Goal: Task Accomplishment & Management: Use online tool/utility

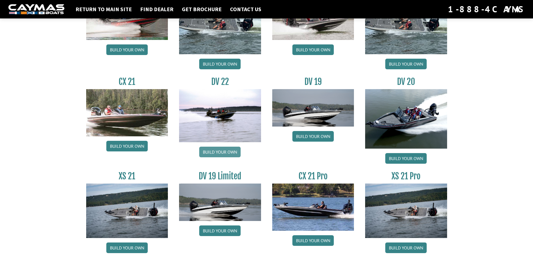
scroll to position [615, 0]
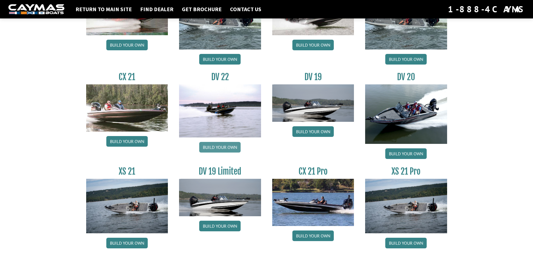
click at [220, 149] on link "Build your own" at bounding box center [219, 147] width 41 height 11
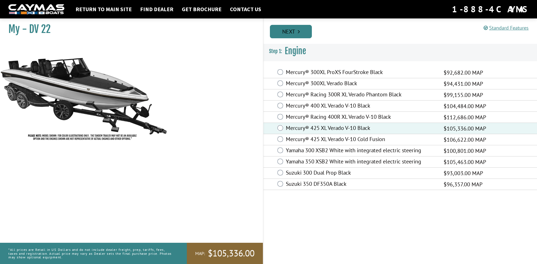
click at [294, 34] on link "Next" at bounding box center [291, 31] width 42 height 13
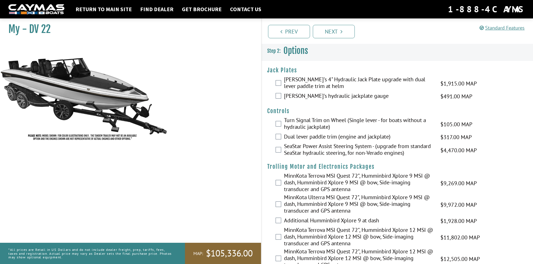
click at [294, 84] on label "[PERSON_NAME]'s 4" Hydraulic Jack Plate upgrade with dual lever paddle trim at …" at bounding box center [358, 83] width 149 height 15
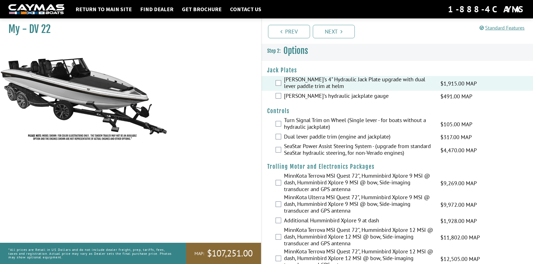
click at [305, 94] on label "[PERSON_NAME]'s hydraulic jackplate gauge" at bounding box center [358, 97] width 149 height 8
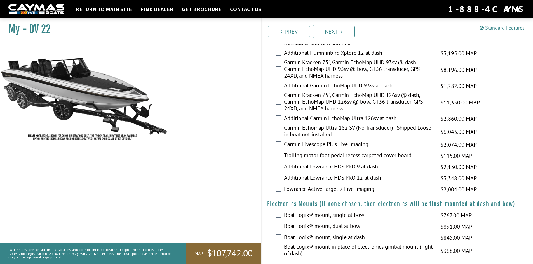
scroll to position [224, 0]
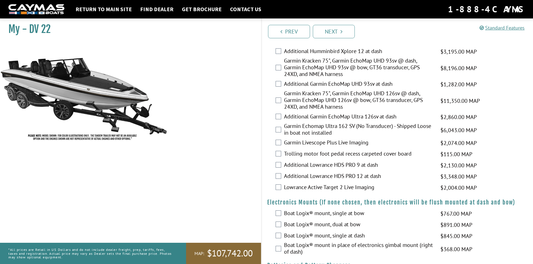
click at [304, 142] on label "Garmin Livescope Plus Live Imaging" at bounding box center [358, 143] width 149 height 8
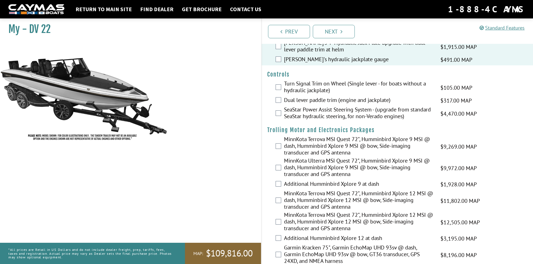
scroll to position [0, 0]
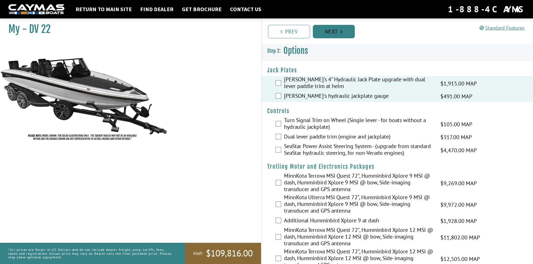
click at [344, 33] on link "Next" at bounding box center [334, 31] width 42 height 13
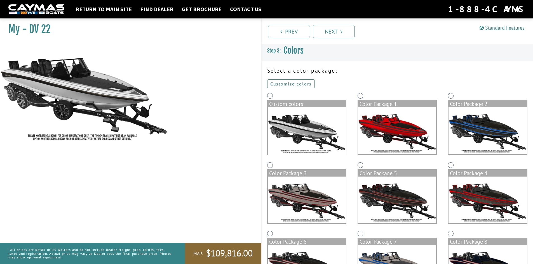
click at [301, 82] on link "Customize colors" at bounding box center [291, 83] width 48 height 9
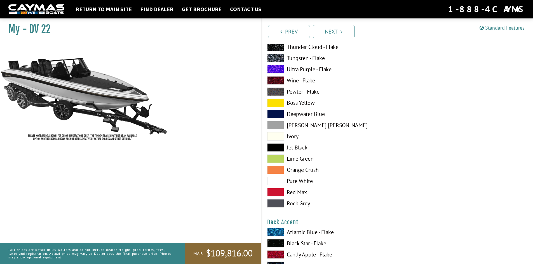
scroll to position [224, 0]
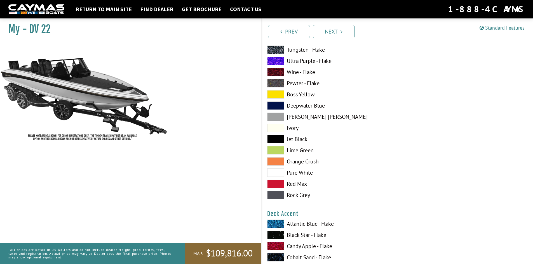
click at [298, 95] on label "Boss Yellow" at bounding box center [329, 94] width 124 height 8
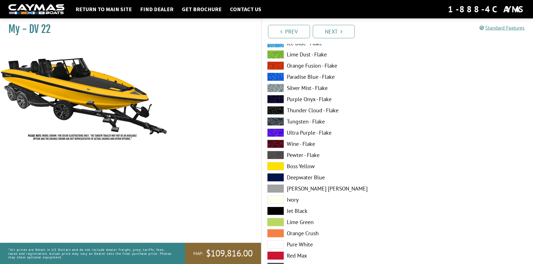
scroll to position [503, 0]
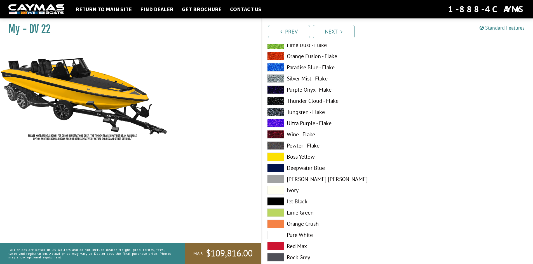
click at [306, 156] on label "Boss Yellow" at bounding box center [329, 157] width 124 height 8
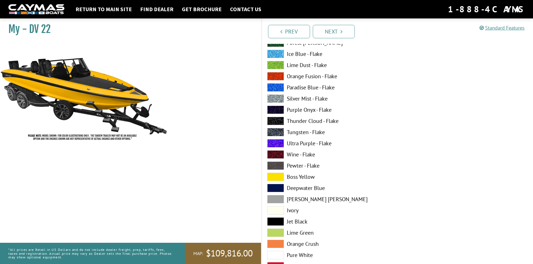
scroll to position [1063, 0]
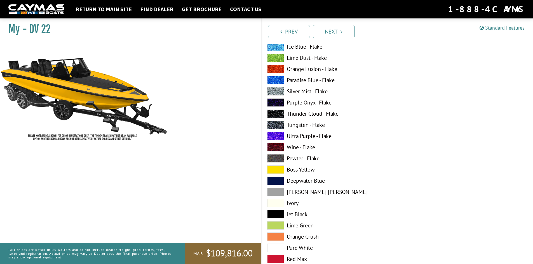
click at [307, 169] on label "Boss Yellow" at bounding box center [329, 170] width 124 height 8
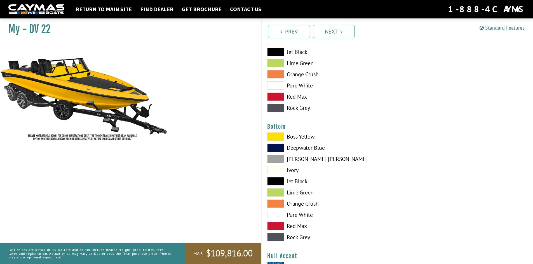
scroll to position [1259, 0]
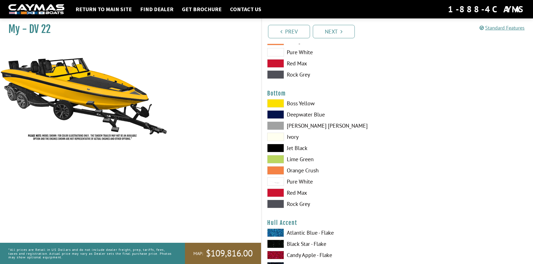
click at [305, 105] on label "Boss Yellow" at bounding box center [329, 103] width 124 height 8
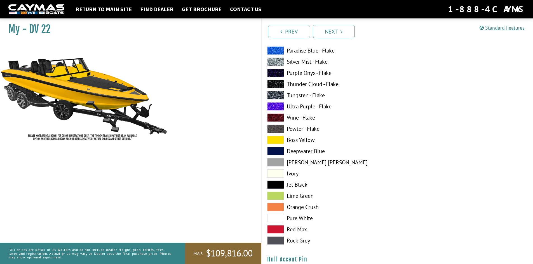
scroll to position [1566, 0]
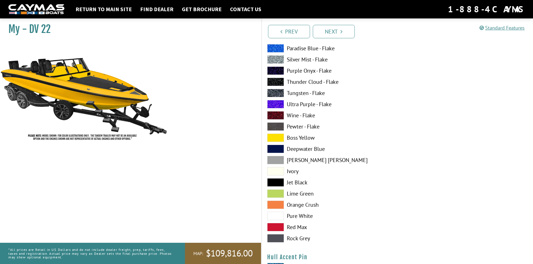
click at [303, 136] on label "Boss Yellow" at bounding box center [329, 138] width 124 height 8
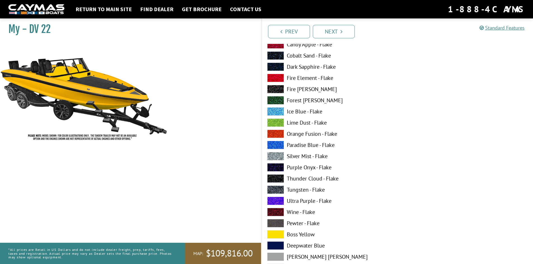
scroll to position [2126, 0]
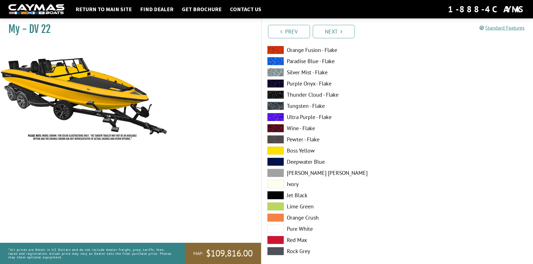
click at [303, 150] on label "Boss Yellow" at bounding box center [329, 151] width 124 height 8
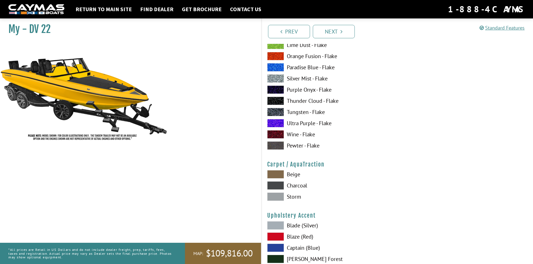
scroll to position [2545, 0]
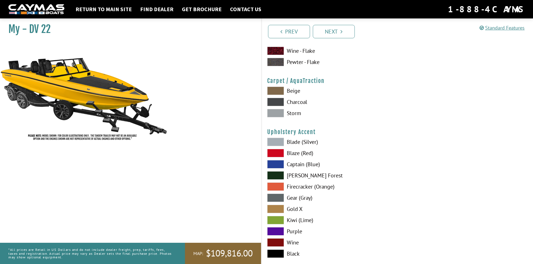
click at [296, 112] on label "Storm" at bounding box center [329, 113] width 124 height 8
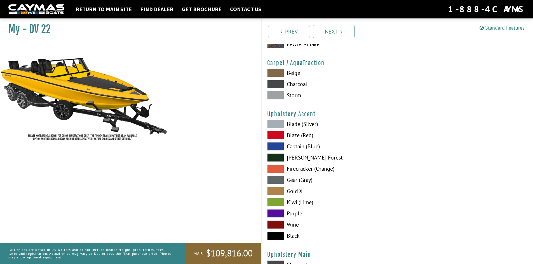
scroll to position [2573, 0]
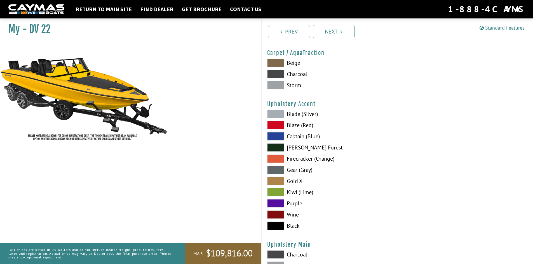
click at [303, 115] on label "Blade (Silver)" at bounding box center [329, 114] width 124 height 8
click at [297, 170] on label "Gear (Gray)" at bounding box center [329, 170] width 124 height 8
click at [296, 113] on label "Blade (Silver)" at bounding box center [329, 114] width 124 height 8
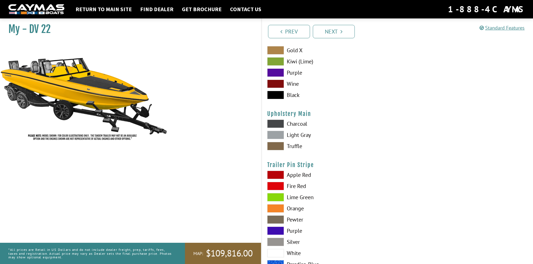
scroll to position [2713, 0]
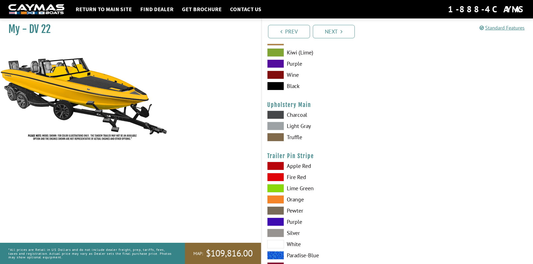
click at [299, 119] on label "Charcoal" at bounding box center [329, 115] width 124 height 8
click at [299, 124] on label "Light Gray" at bounding box center [329, 126] width 124 height 8
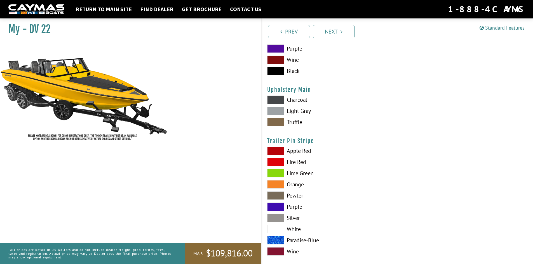
scroll to position [2736, 0]
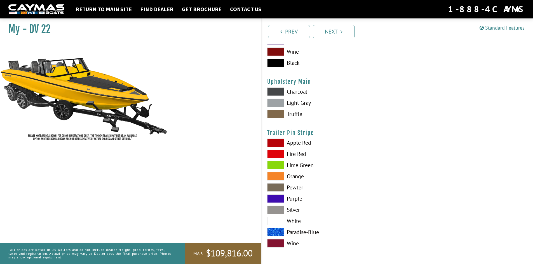
click at [294, 177] on label "Orange" at bounding box center [329, 176] width 124 height 8
click at [293, 219] on label "White" at bounding box center [329, 221] width 124 height 8
click at [295, 210] on label "Silver" at bounding box center [329, 210] width 124 height 8
click at [327, 35] on link "Next" at bounding box center [334, 31] width 42 height 13
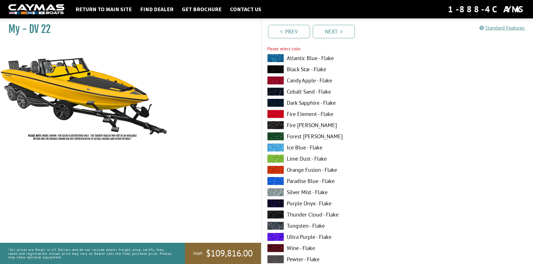
scroll to position [758, 0]
